Goal: Obtain resource: Obtain resource

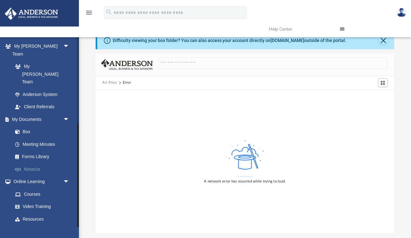
scroll to position [162, 0]
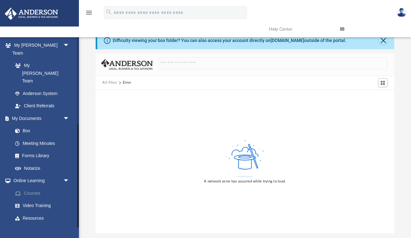
click at [34, 187] on link "Courses" at bounding box center [44, 193] width 70 height 13
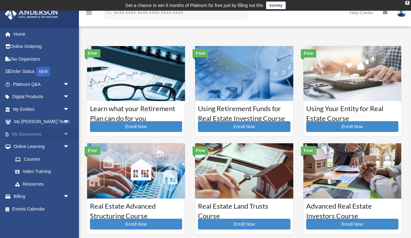
click at [66, 133] on span "arrow_drop_down" at bounding box center [69, 134] width 13 height 13
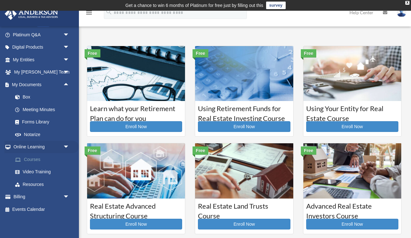
scroll to position [49, 0]
click at [34, 160] on link "Courses" at bounding box center [44, 160] width 70 height 13
click at [45, 184] on link "Resources" at bounding box center [44, 185] width 70 height 13
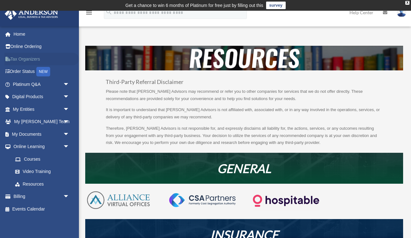
click at [27, 59] on link "Tax Organizers" at bounding box center [41, 59] width 75 height 13
click at [65, 98] on span "arrow_drop_down" at bounding box center [69, 97] width 13 height 13
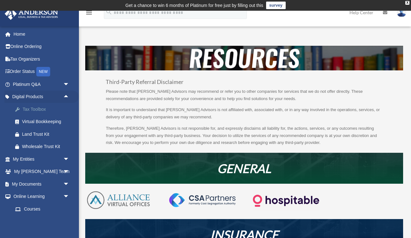
click at [38, 110] on div "Tax Toolbox" at bounding box center [46, 110] width 49 height 8
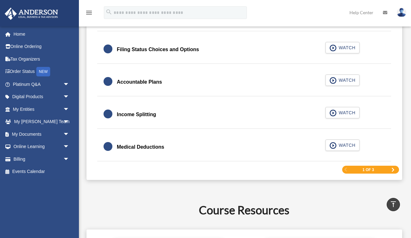
scroll to position [973, 0]
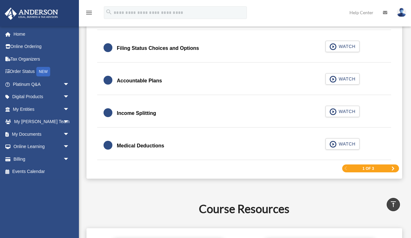
click at [392, 169] on span "Next Page" at bounding box center [393, 169] width 4 height 4
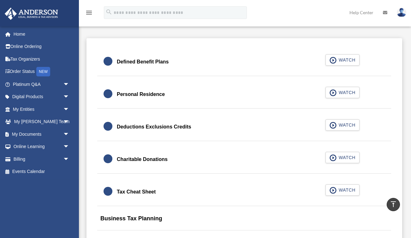
scroll to position [390, 0]
click at [152, 93] on div "Personal Residence" at bounding box center [141, 94] width 48 height 9
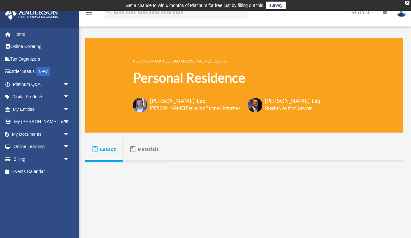
click at [144, 153] on span "Materials" at bounding box center [148, 149] width 21 height 11
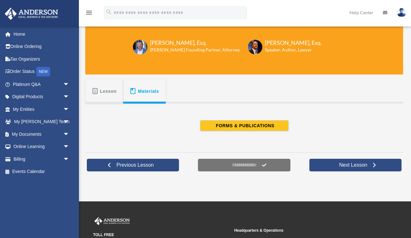
scroll to position [63, 0]
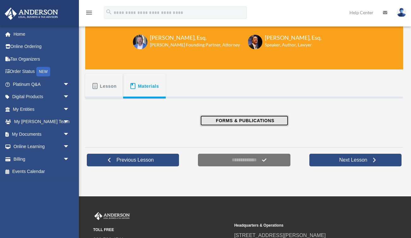
click at [236, 120] on span "FORMS & PUBLICATIONS" at bounding box center [244, 121] width 60 height 6
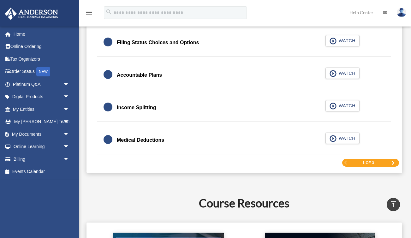
scroll to position [996, 0]
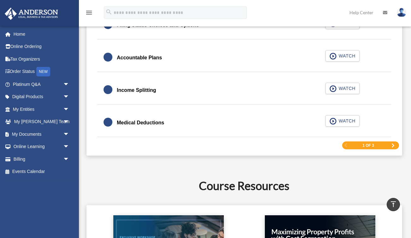
click at [392, 146] on span "Next Page" at bounding box center [393, 146] width 4 height 4
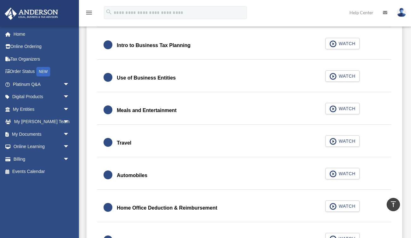
scroll to position [594, 0]
click at [141, 106] on div "Meals and Entertainment" at bounding box center [147, 110] width 60 height 9
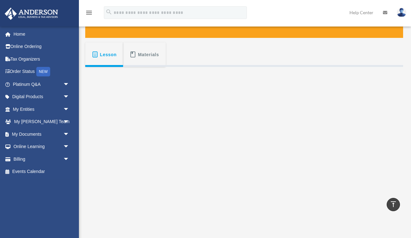
scroll to position [79, 0]
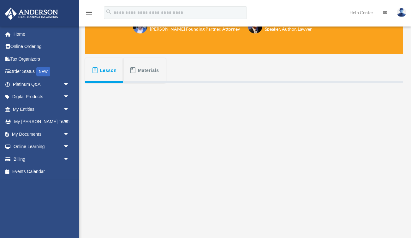
click at [150, 70] on span "Materials" at bounding box center [148, 70] width 21 height 11
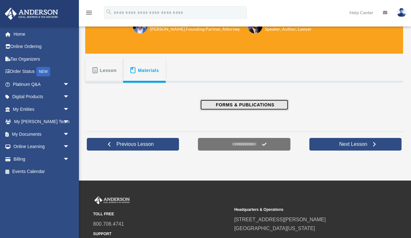
click at [232, 106] on span "FORMS & PUBLICATIONS" at bounding box center [244, 105] width 60 height 6
